Goal: Information Seeking & Learning: Compare options

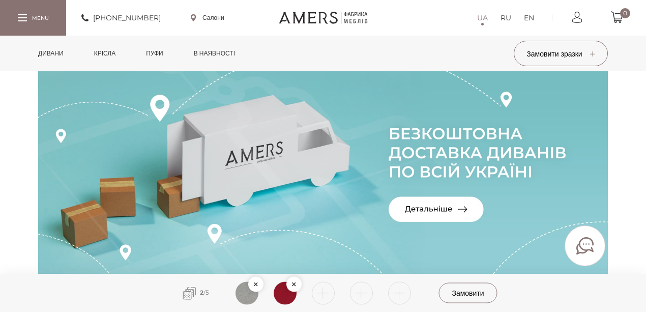
click at [50, 54] on link "Дивани" at bounding box center [51, 54] width 41 height 36
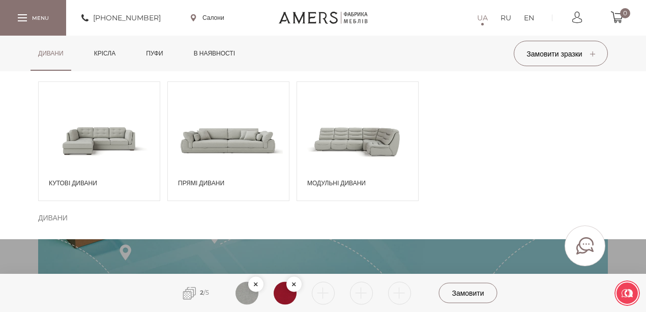
click at [117, 143] on span at bounding box center [99, 140] width 121 height 71
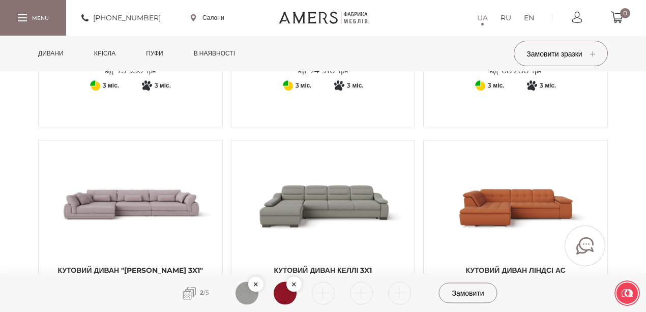
scroll to position [1086, 0]
click at [621, 67] on div "Дивани Кутові дивани Дивани" at bounding box center [323, 54] width 646 height 36
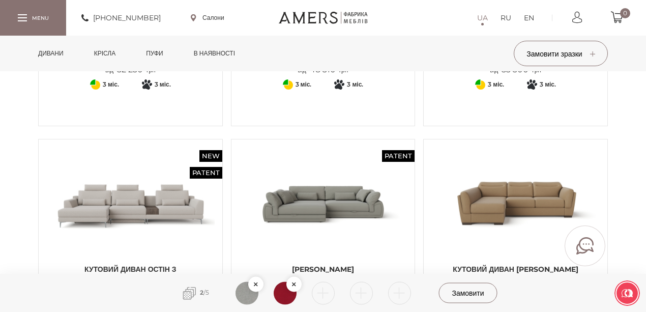
scroll to position [271, 0]
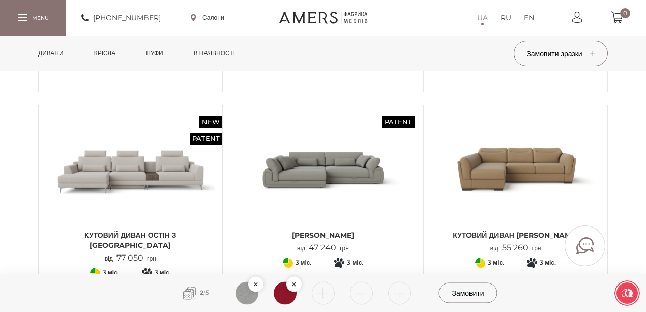
click at [180, 174] on img at bounding box center [130, 169] width 168 height 112
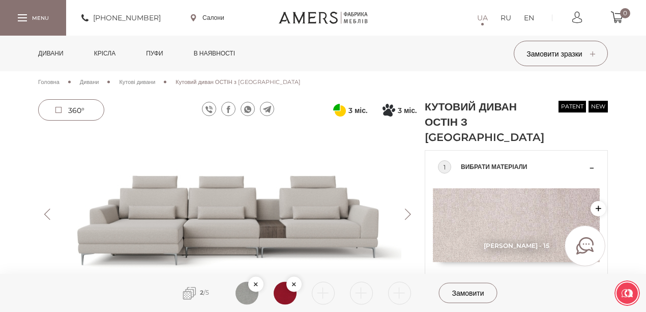
click at [105, 52] on link "Крісла" at bounding box center [105, 54] width 37 height 36
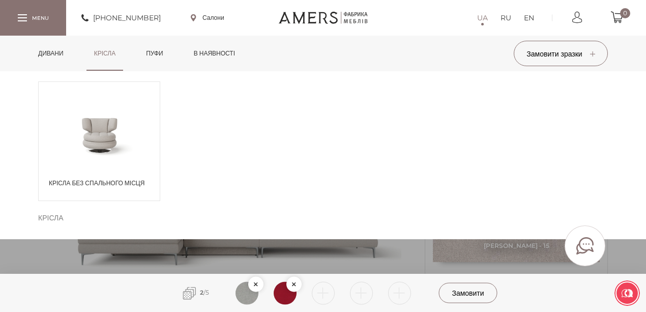
click at [120, 131] on span at bounding box center [99, 134] width 121 height 59
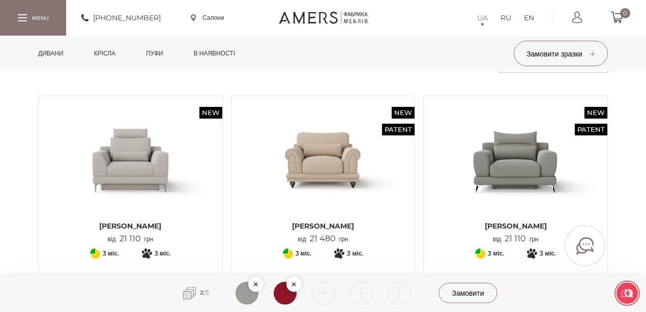
scroll to position [68, 0]
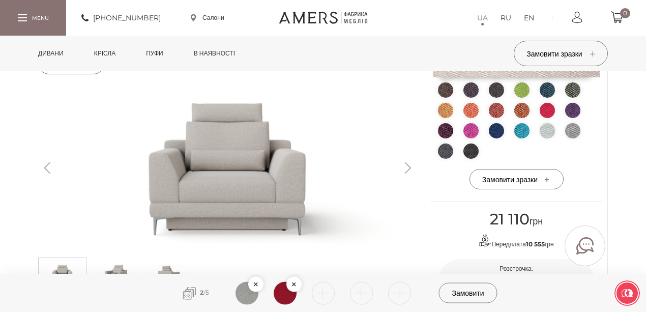
scroll to position [193, 0]
